Goal: Task Accomplishment & Management: Manage account settings

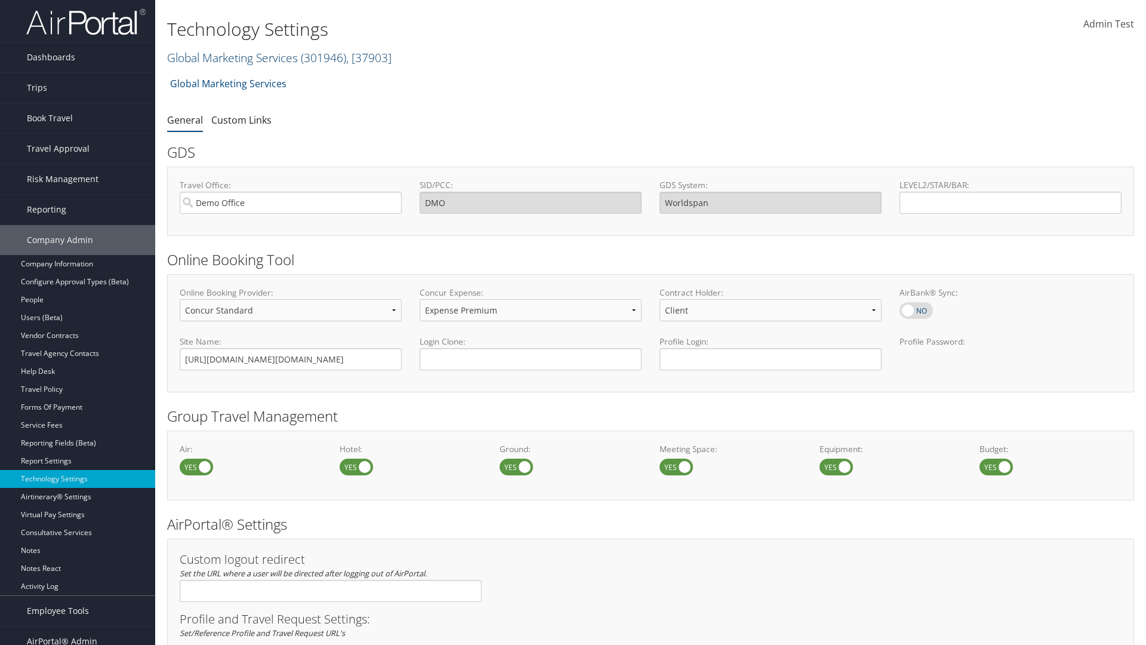
click at [231, 57] on link "Global Marketing Services ( 301946 ) , [ 37903 ]" at bounding box center [279, 58] width 225 height 16
click at [0, 0] on input "search" at bounding box center [0, 0] width 0 height 0
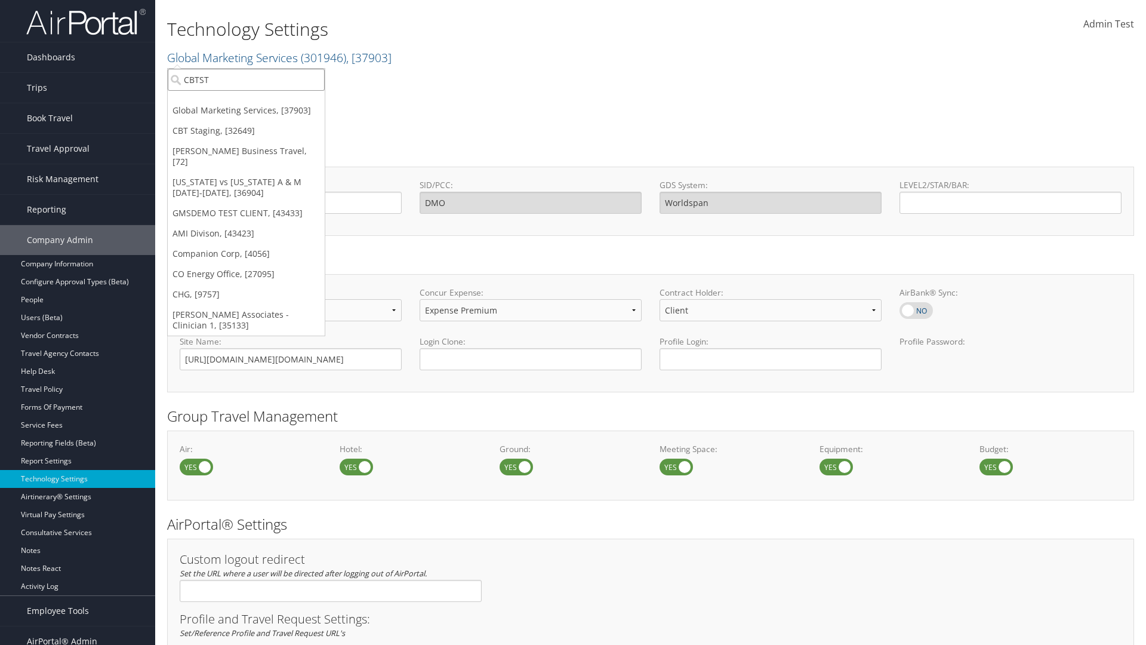
type input "CBTSTG"
click at [246, 102] on div "CBT Staging (CBTSTG), [32649]" at bounding box center [246, 101] width 170 height 11
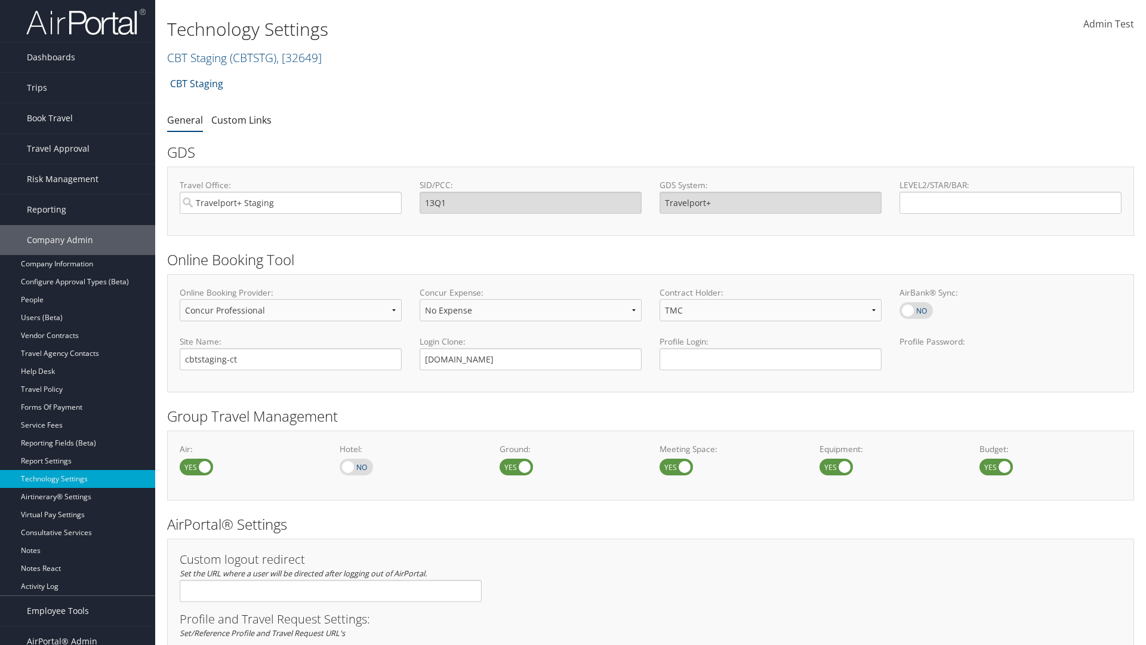
select select "2"
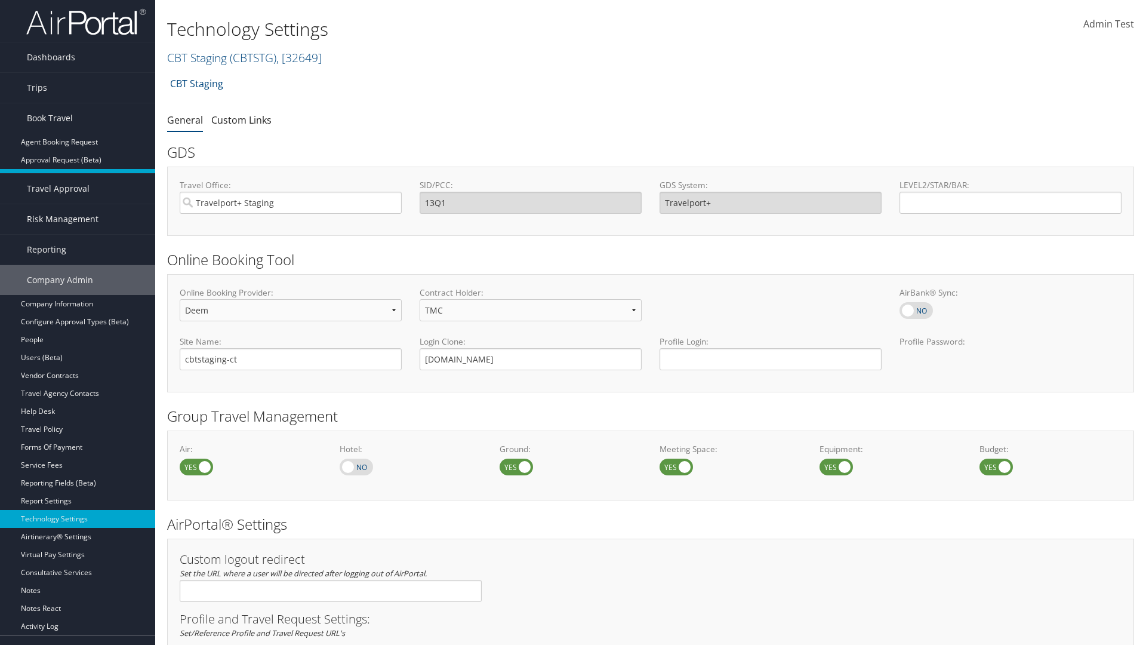
click at [78, 178] on link "Book/Manage Online Trips" at bounding box center [77, 178] width 155 height 18
